Goal: Navigation & Orientation: Find specific page/section

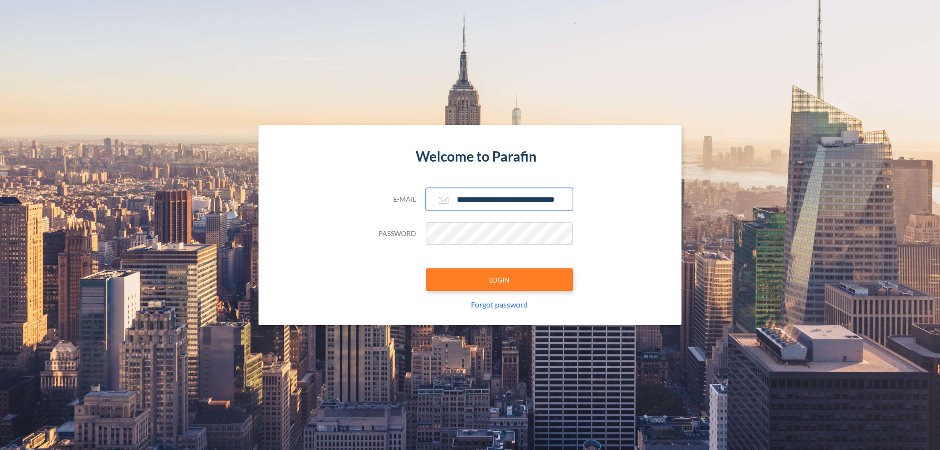
type input "**********"
click at [499, 280] on button "LOGIN" at bounding box center [499, 279] width 147 height 23
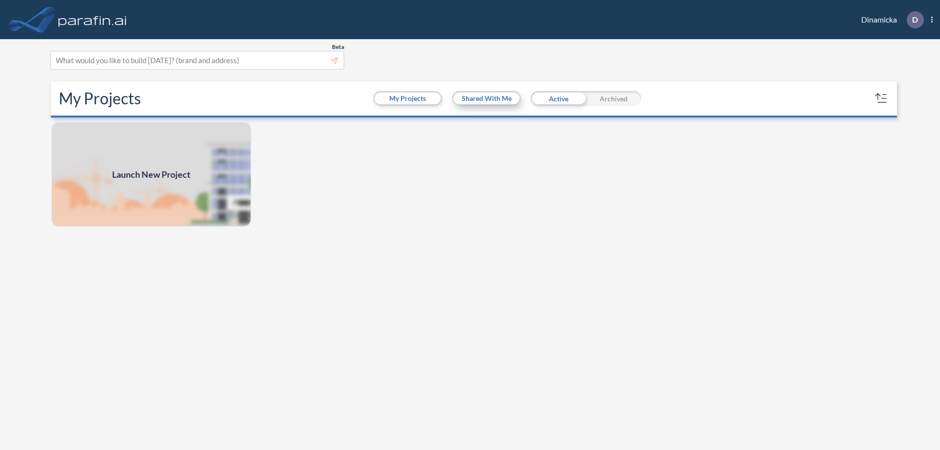
scroll to position [2, 0]
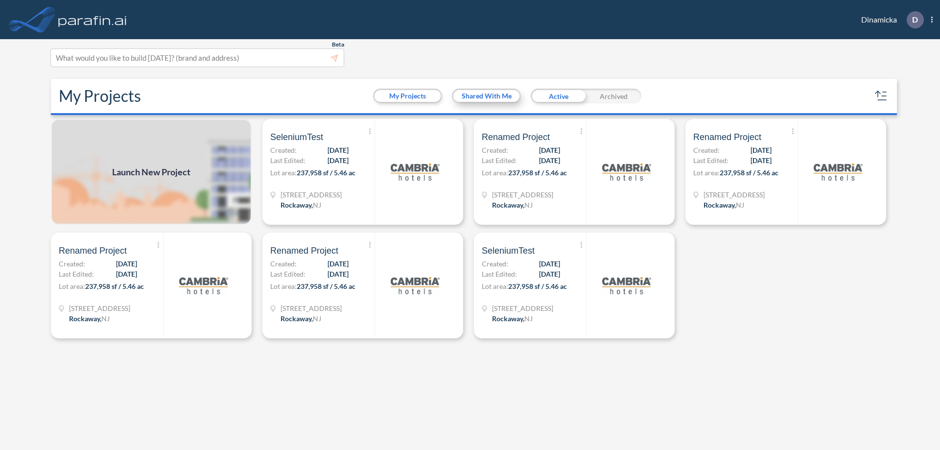
click at [486, 96] on button "Shared With Me" at bounding box center [486, 96] width 66 height 12
